Goal: Information Seeking & Learning: Learn about a topic

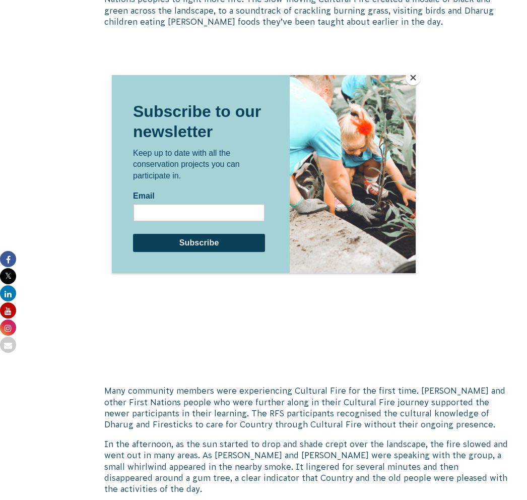
scroll to position [1899, 0]
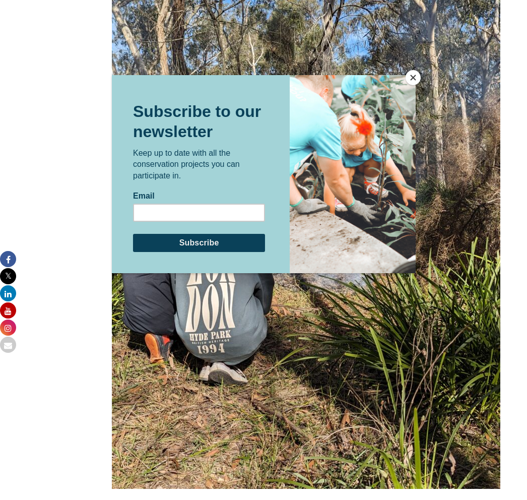
click at [416, 78] on button "Close" at bounding box center [412, 77] width 15 height 15
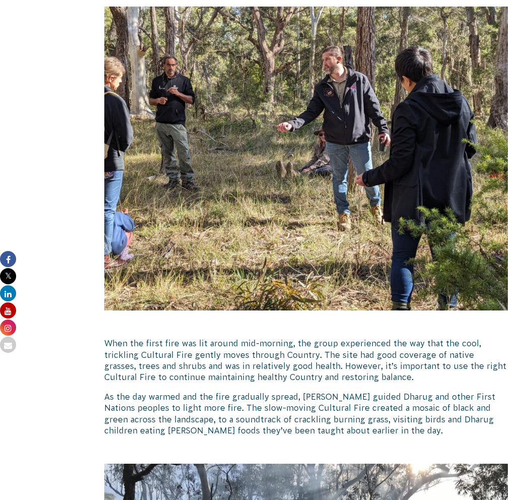
scroll to position [1106, 0]
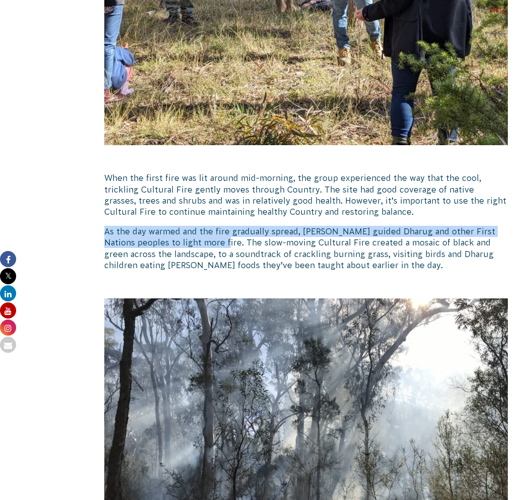
drag, startPoint x: 106, startPoint y: 230, endPoint x: 196, endPoint y: 241, distance: 91.3
click at [196, 241] on p "As the day warmed and the fire gradually spread, [PERSON_NAME] guided Dharug an…" at bounding box center [305, 248] width 403 height 45
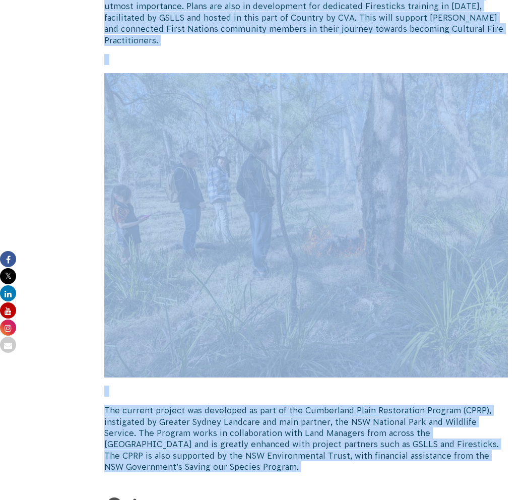
scroll to position [2495, 0]
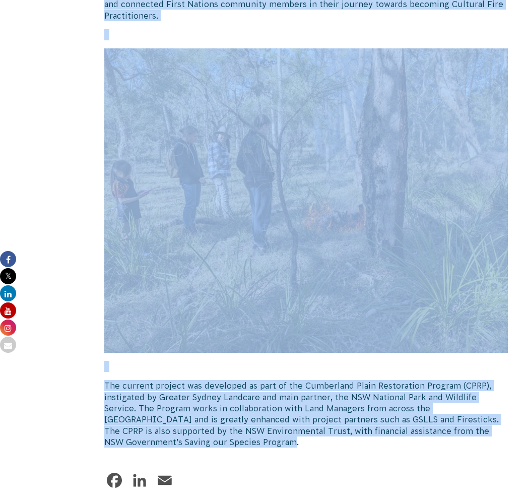
drag, startPoint x: 104, startPoint y: 112, endPoint x: 225, endPoint y: 423, distance: 333.1
copy div "Lo Ipsu, Dolors Ametconsect Adipis elitsedd ei Temporincid Utlaboree Dolorem al…"
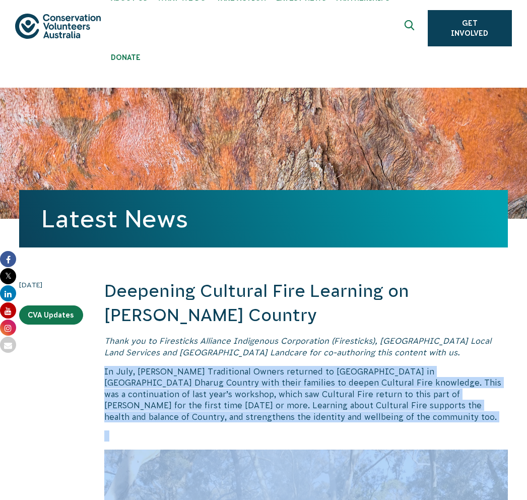
scroll to position [0, 0]
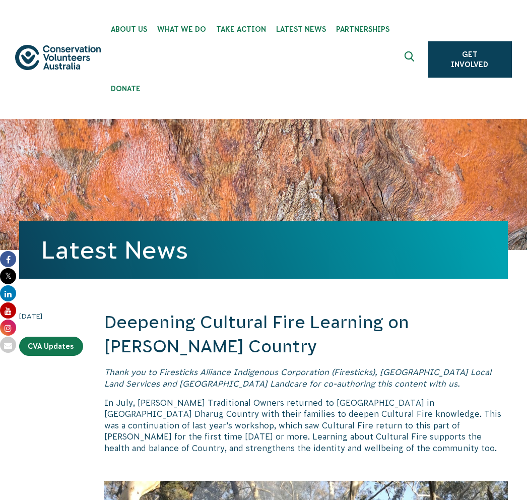
click at [183, 77] on ul "About Us Our Priorities Reconciliation Impact Our Board Our People Careers CVA …" at bounding box center [264, 59] width 317 height 119
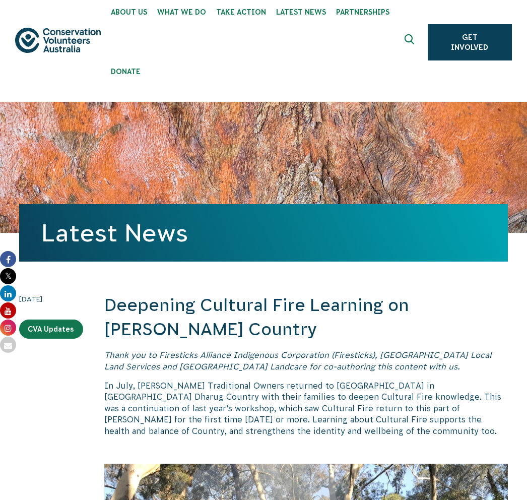
scroll to position [26, 0]
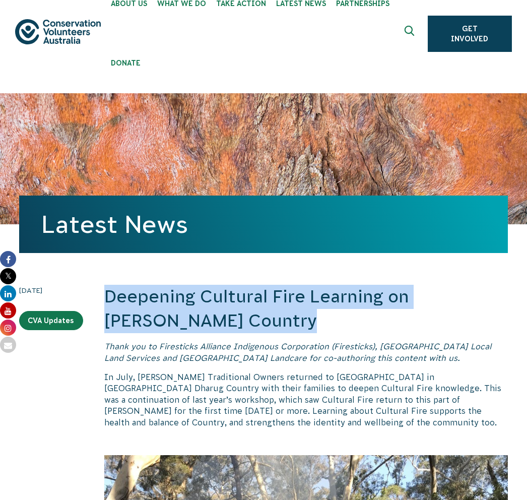
drag, startPoint x: 249, startPoint y: 320, endPoint x: 106, endPoint y: 291, distance: 145.5
click at [106, 292] on h2 "Deepening Cultural Fire Learning on [PERSON_NAME] Country" at bounding box center [305, 309] width 403 height 48
copy h2 "Deepening Cultural Fire Learning on [PERSON_NAME] Country"
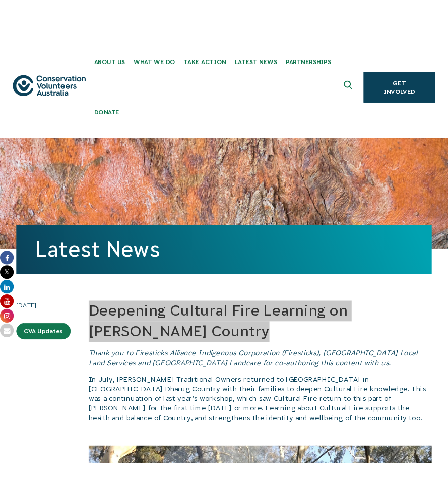
scroll to position [0, 0]
